Goal: Information Seeking & Learning: Find specific page/section

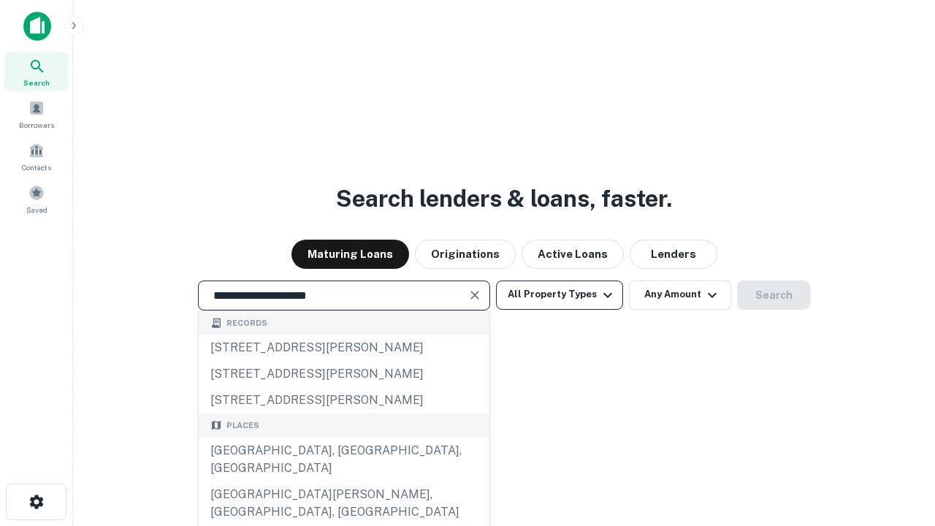
click at [343, 481] on div "[GEOGRAPHIC_DATA], [GEOGRAPHIC_DATA], [GEOGRAPHIC_DATA]" at bounding box center [344, 459] width 291 height 44
click at [559, 294] on button "All Property Types" at bounding box center [559, 294] width 127 height 29
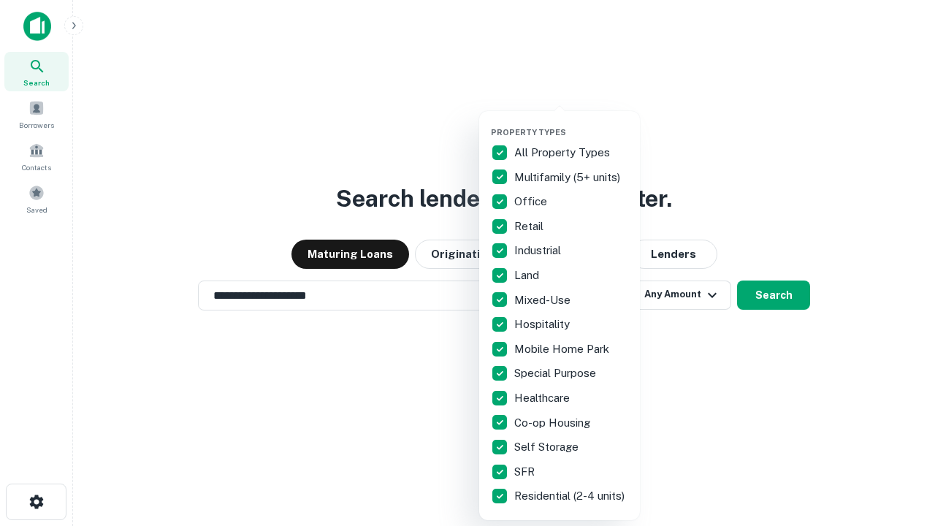
type input "**********"
click at [571, 123] on button "button" at bounding box center [571, 123] width 161 height 1
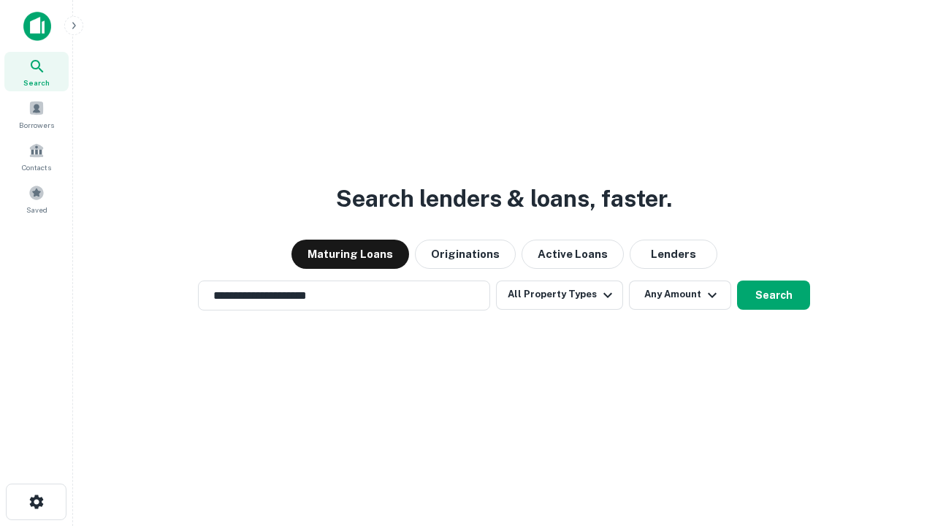
scroll to position [9, 176]
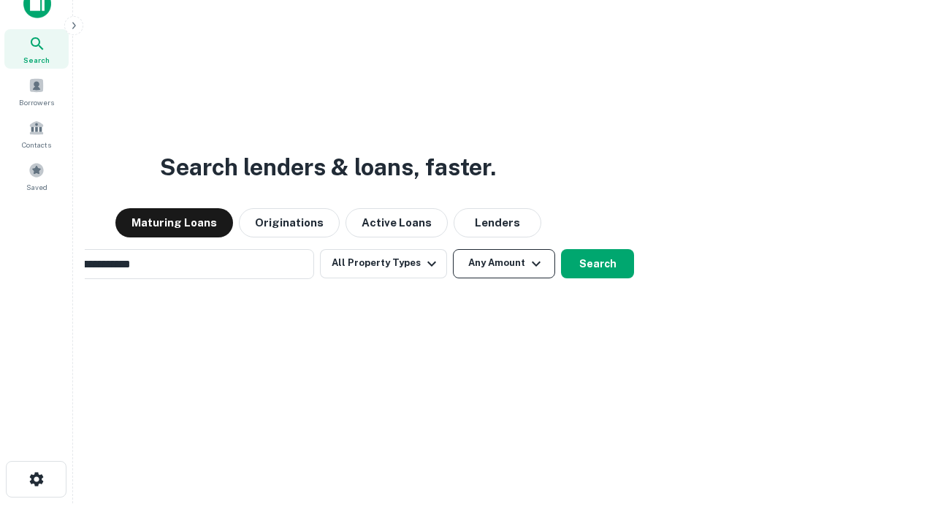
click at [453, 249] on button "Any Amount" at bounding box center [504, 263] width 102 height 29
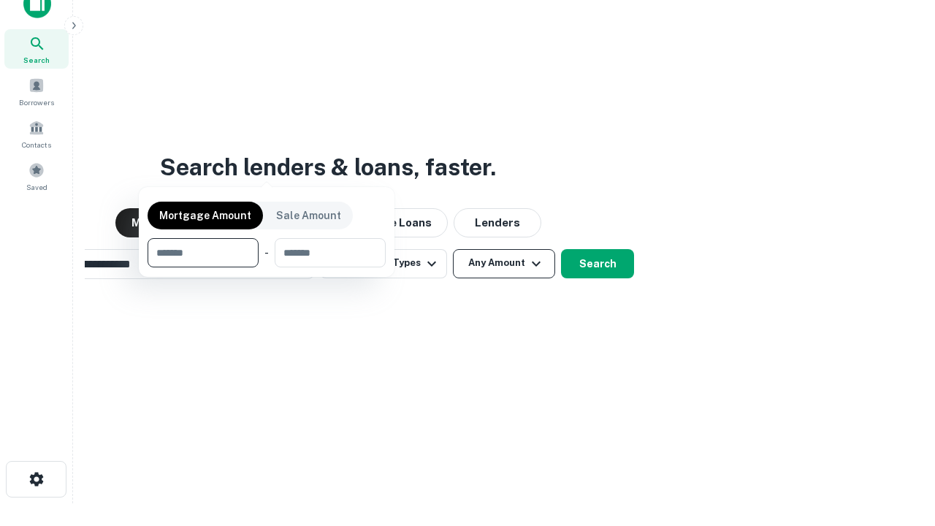
scroll to position [23, 0]
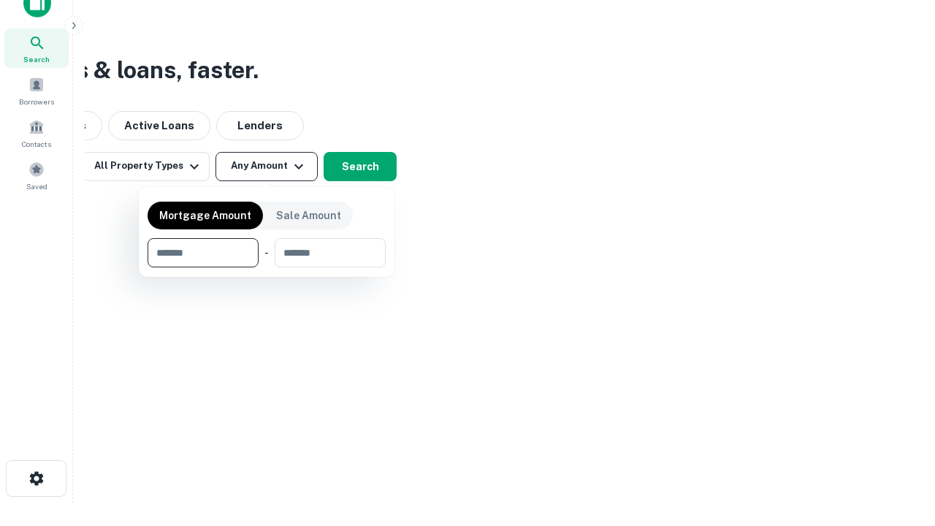
type input "*******"
click at [267, 267] on button "button" at bounding box center [267, 267] width 238 height 1
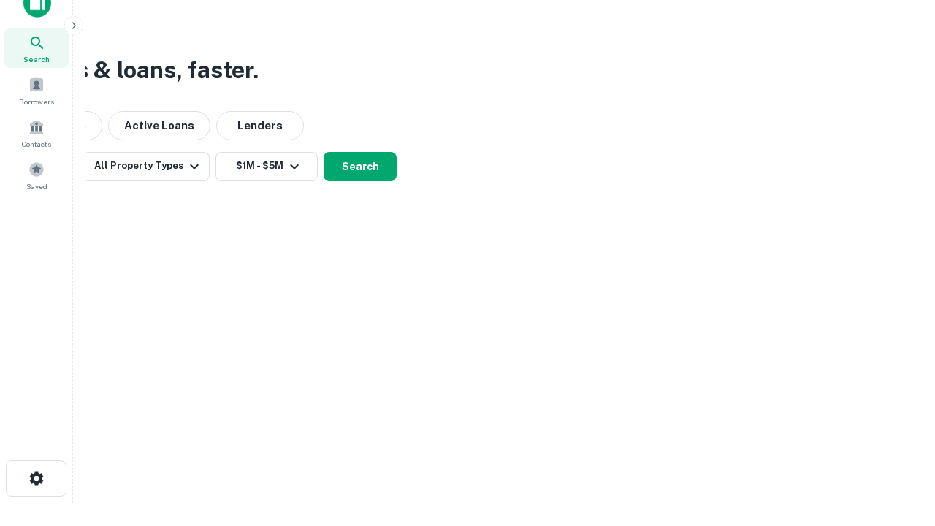
scroll to position [23, 0]
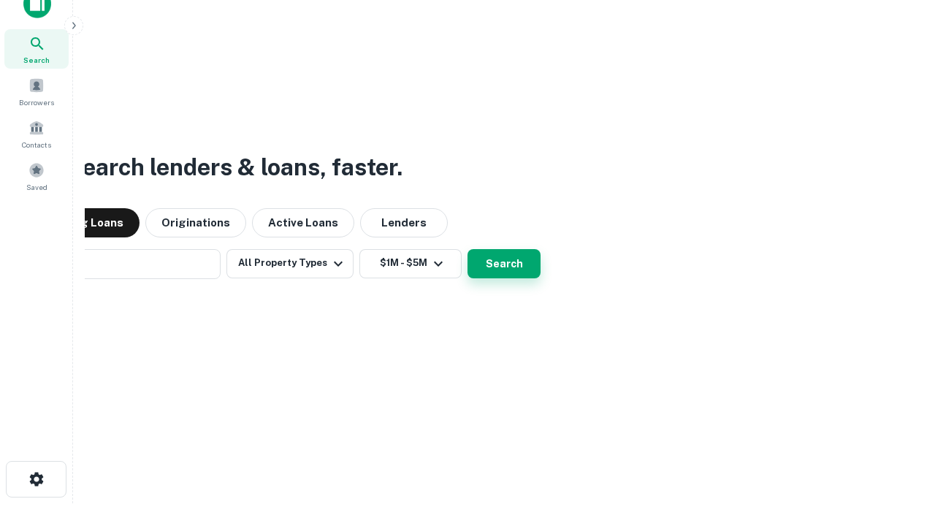
click at [467, 249] on button "Search" at bounding box center [503, 263] width 73 height 29
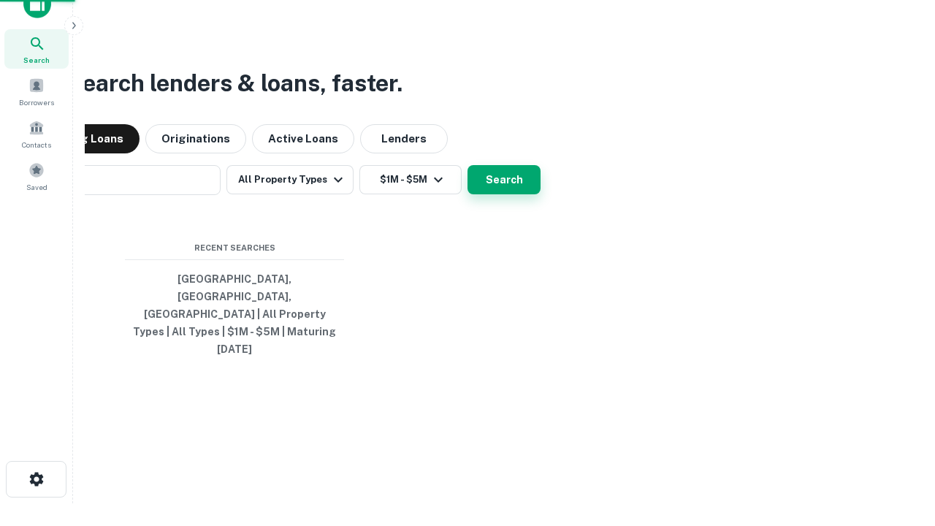
scroll to position [23, 0]
